Goal: Task Accomplishment & Management: Complete application form

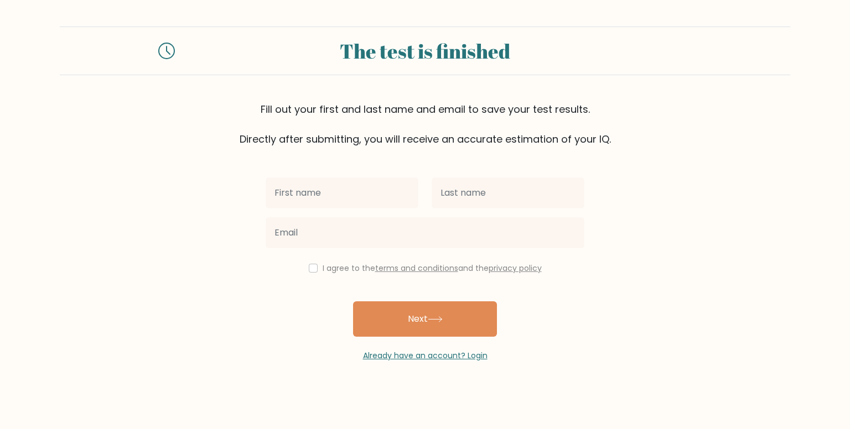
drag, startPoint x: 0, startPoint y: 0, endPoint x: 333, endPoint y: 191, distance: 383.8
click at [333, 191] on input "text" at bounding box center [341, 193] width 153 height 31
type input "[PERSON_NAME]"
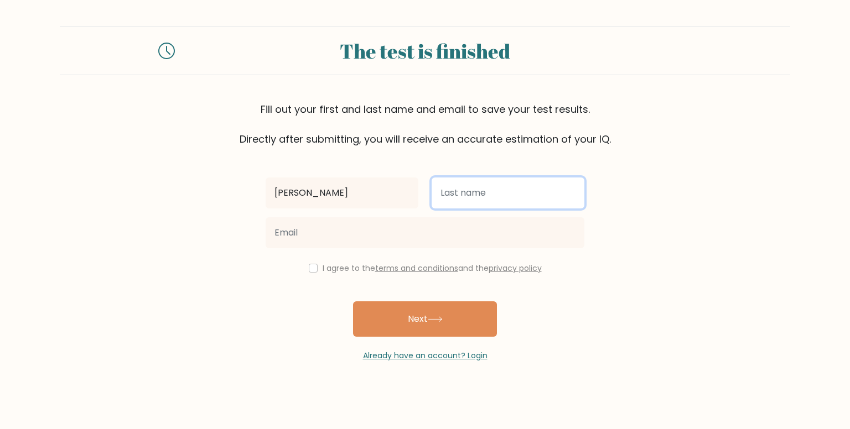
click at [471, 203] on input "text" at bounding box center [507, 193] width 153 height 31
type input "[PERSON_NAME]"
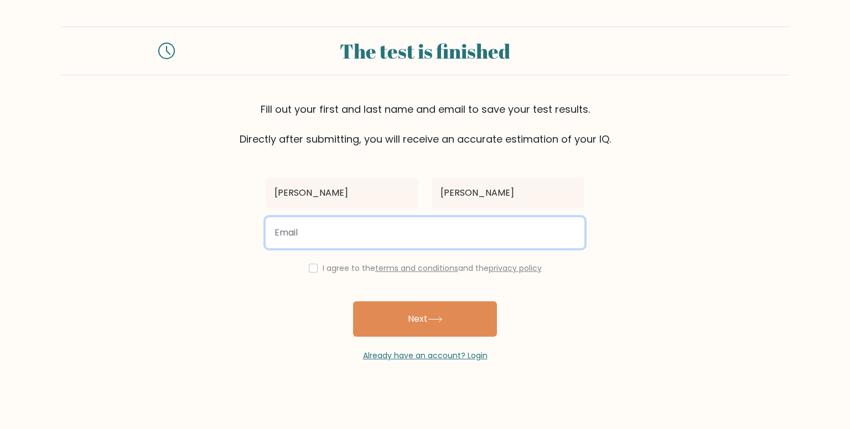
click at [413, 222] on input "email" at bounding box center [424, 232] width 319 height 31
type input "[EMAIL_ADDRESS][DOMAIN_NAME]"
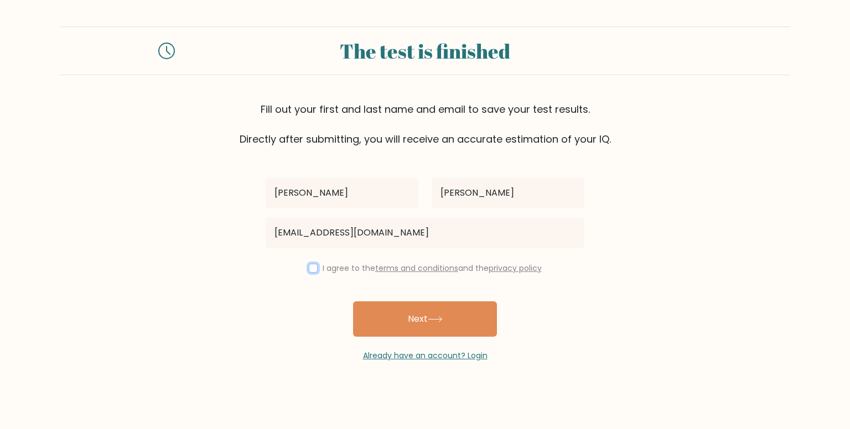
click at [309, 270] on input "checkbox" at bounding box center [313, 268] width 9 height 9
checkbox input "true"
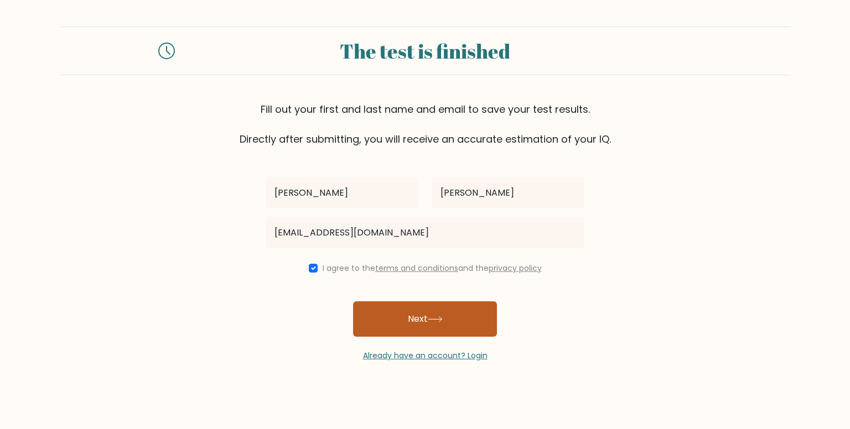
click at [438, 319] on icon at bounding box center [435, 319] width 15 height 6
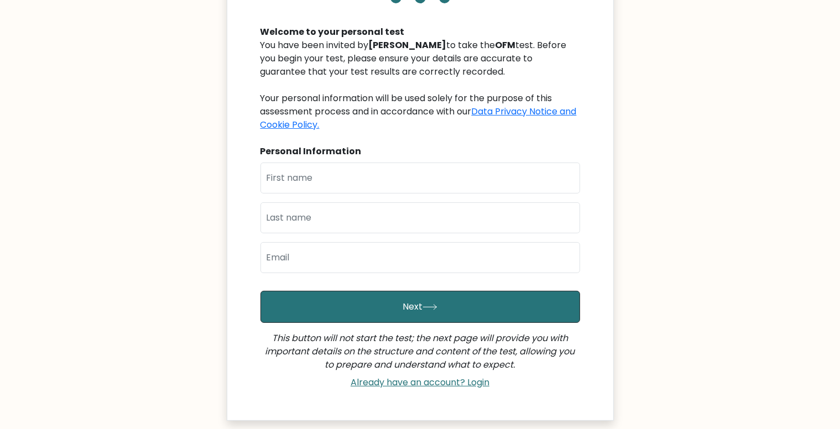
scroll to position [106, 0]
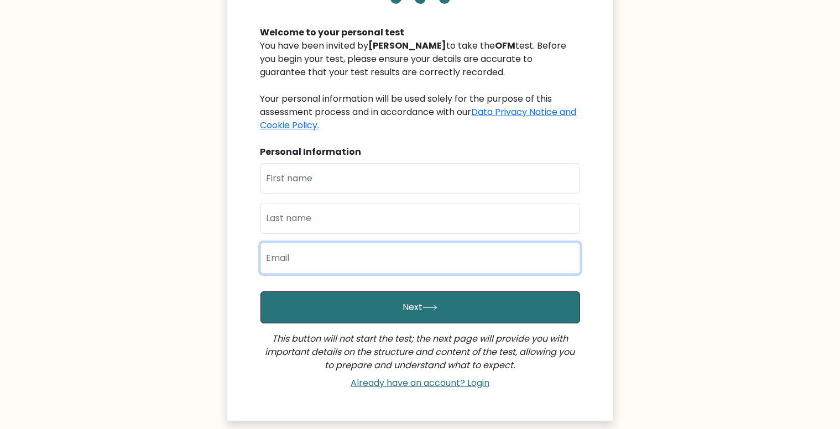
click at [396, 252] on input "email" at bounding box center [420, 258] width 320 height 31
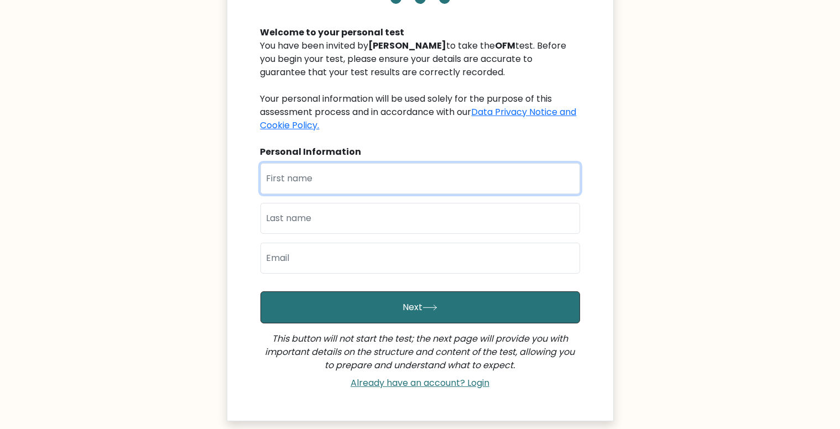
click at [385, 178] on input "text" at bounding box center [420, 178] width 320 height 31
type input "[PERSON_NAME]"
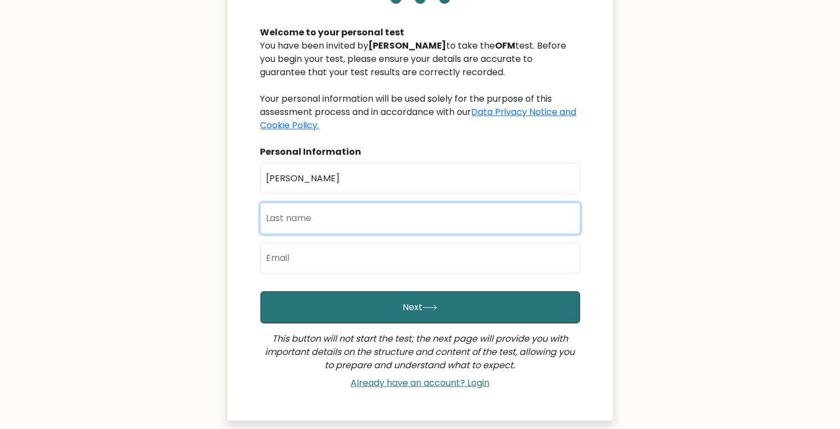
click at [348, 226] on input "text" at bounding box center [420, 218] width 320 height 31
type input "[PERSON_NAME]"
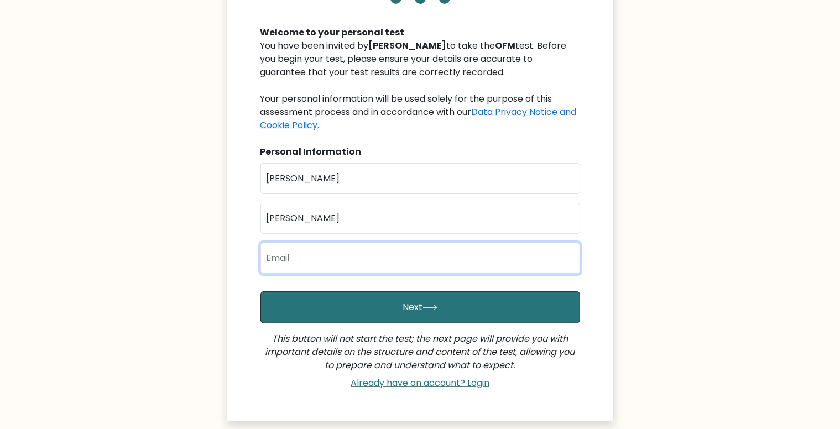
click at [348, 251] on input "email" at bounding box center [420, 258] width 320 height 31
type input "[EMAIL_ADDRESS][DOMAIN_NAME]"
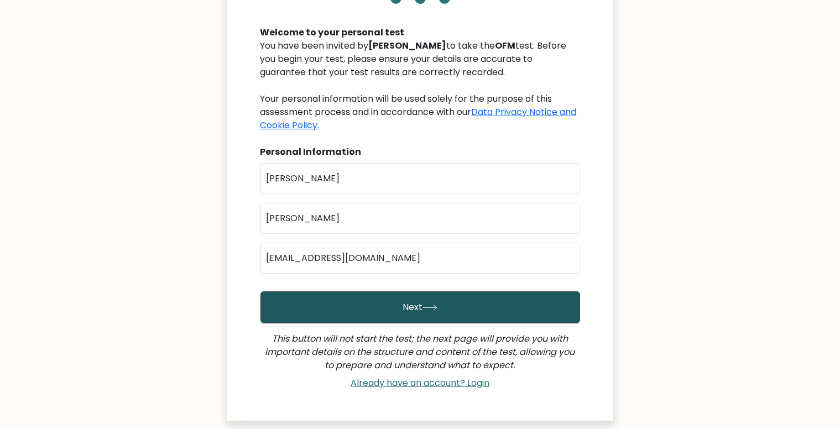
click at [394, 306] on button "Next" at bounding box center [420, 307] width 320 height 32
